Goal: Check status

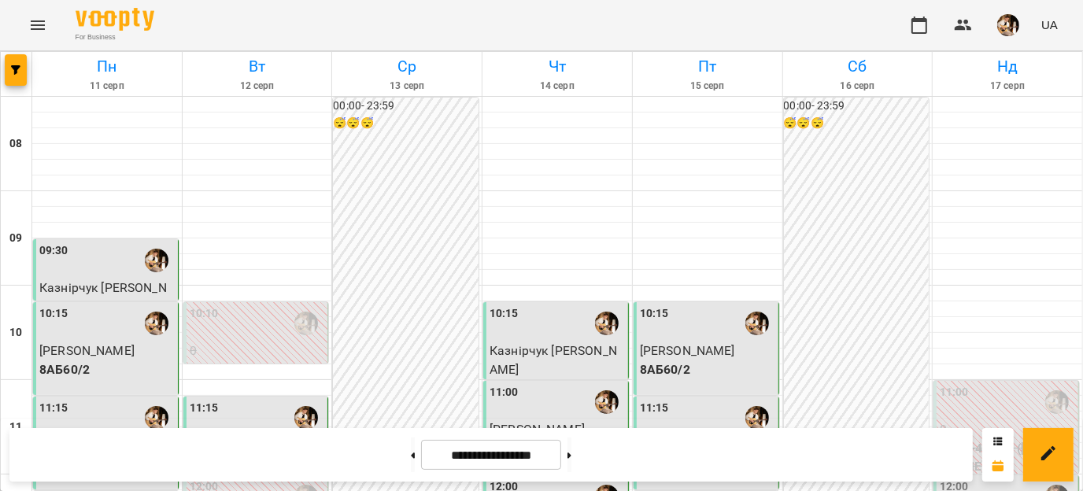
scroll to position [314, 0]
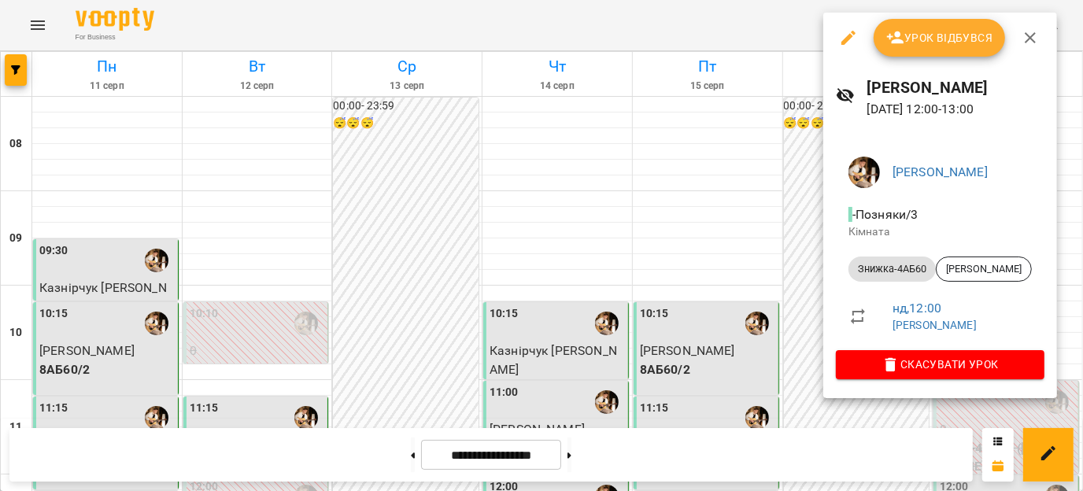
click at [847, 38] on icon "button" at bounding box center [848, 38] width 14 height 14
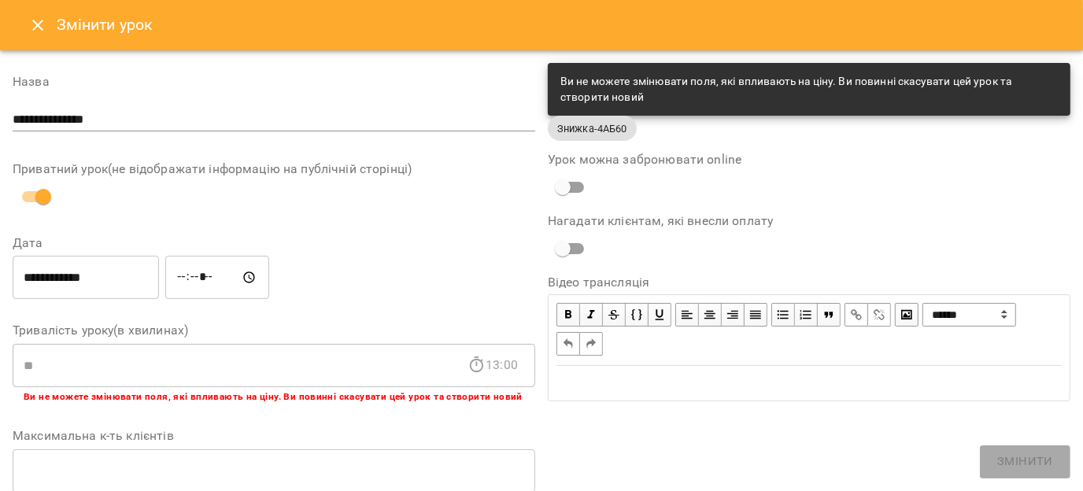
click at [25, 32] on button "Close" at bounding box center [38, 25] width 38 height 38
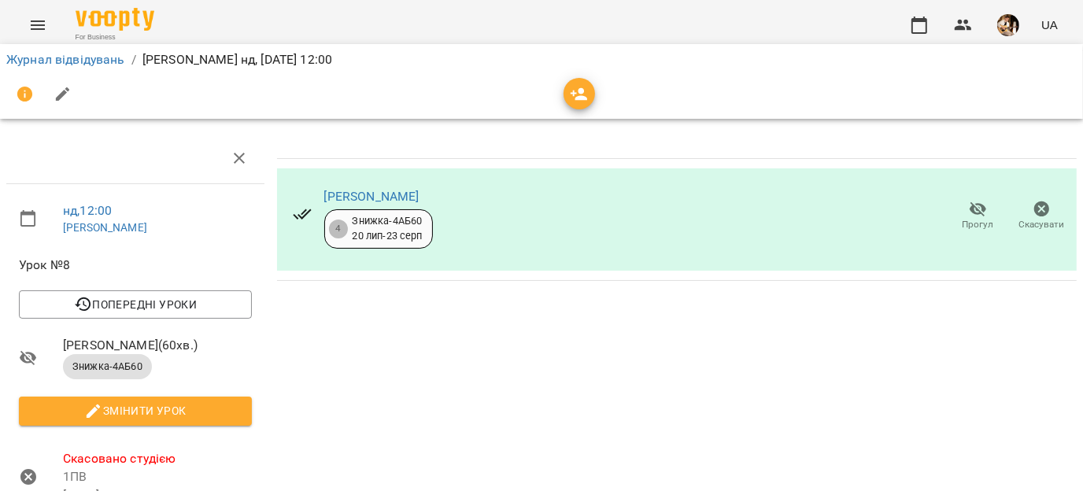
scroll to position [79, 0]
click at [913, 22] on icon "button" at bounding box center [919, 25] width 16 height 17
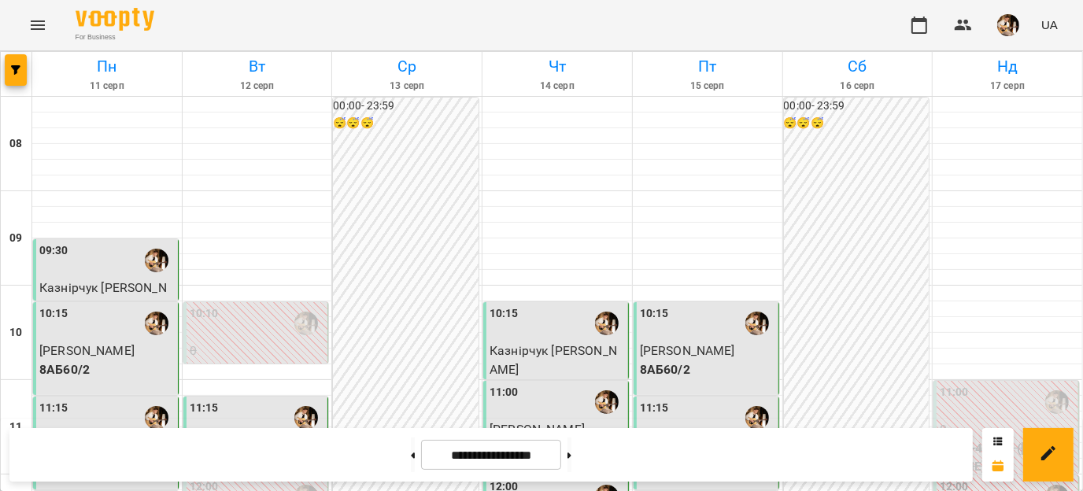
scroll to position [550, 0]
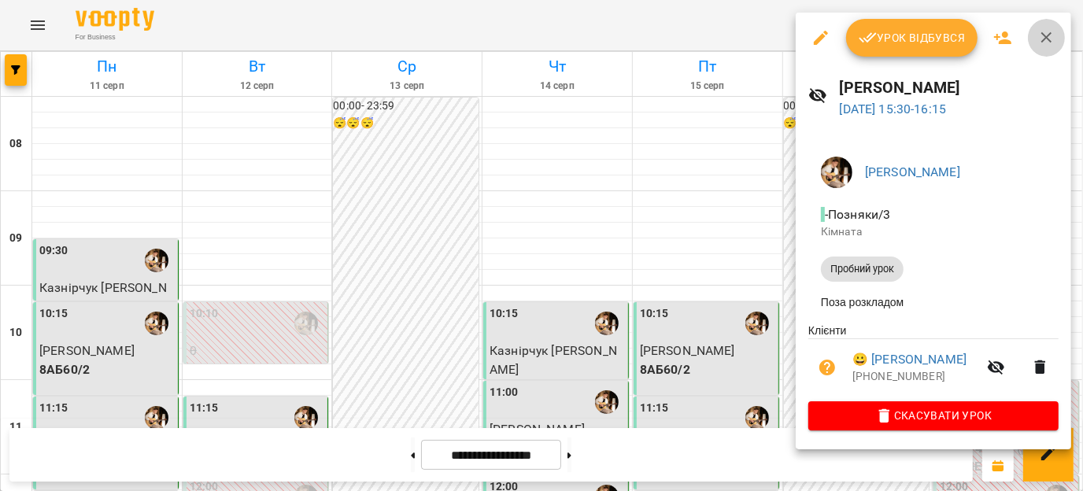
click at [1050, 46] on icon "button" at bounding box center [1046, 37] width 19 height 19
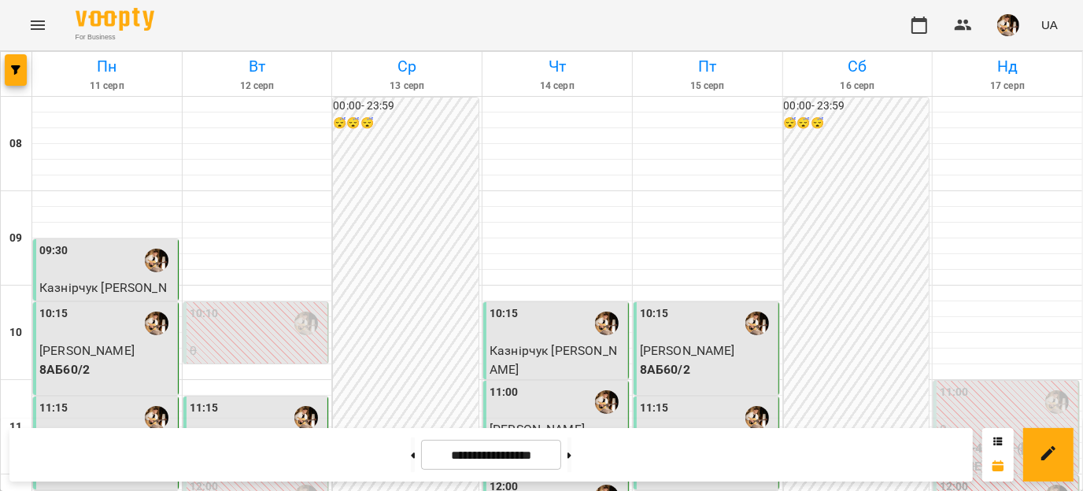
scroll to position [629, 0]
click at [571, 470] on button at bounding box center [569, 454] width 4 height 35
type input "**********"
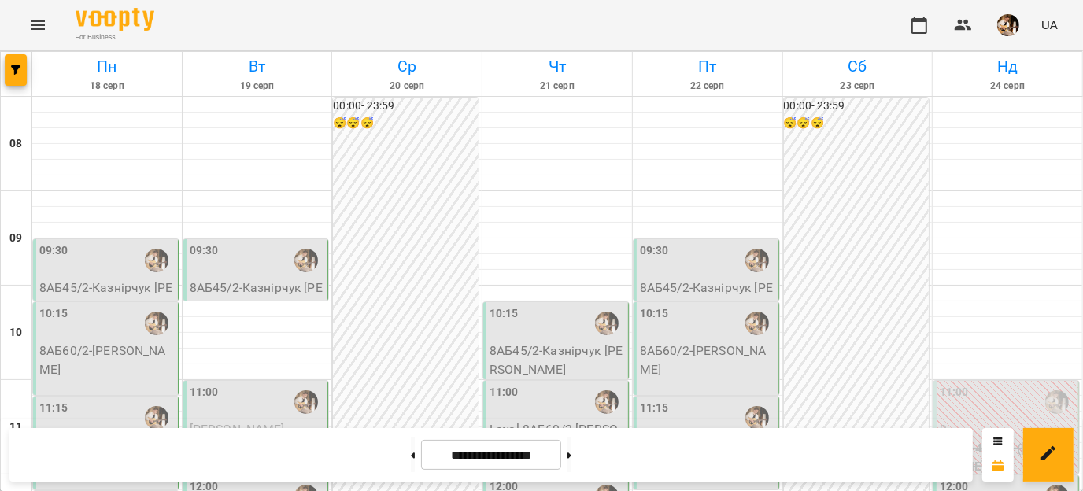
scroll to position [865, 0]
